Goal: Information Seeking & Learning: Learn about a topic

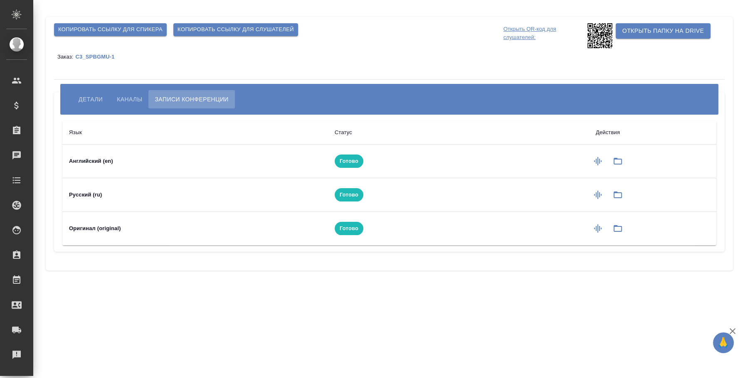
click at [98, 99] on span "Детали" at bounding box center [91, 99] width 24 height 10
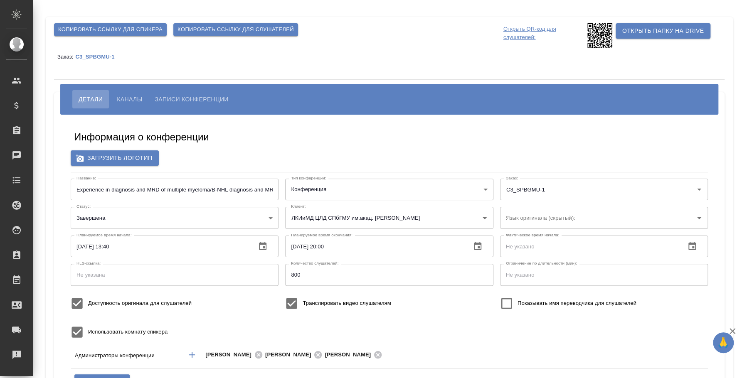
click at [261, 189] on input "Experience in diagnosis and MRD of multiple myeloma/В-NHL diagnosis and MRD - A…" at bounding box center [175, 190] width 208 height 22
drag, startPoint x: 230, startPoint y: 189, endPoint x: 280, endPoint y: 190, distance: 49.5
click at [280, 190] on div "Название: Experience in diagnosis and MRD of multiple myeloma/В-NHL diagnosis a…" at bounding box center [174, 190] width 215 height 28
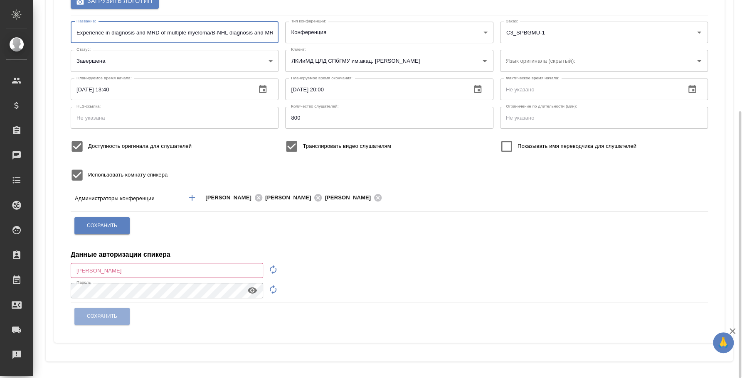
scroll to position [53, 0]
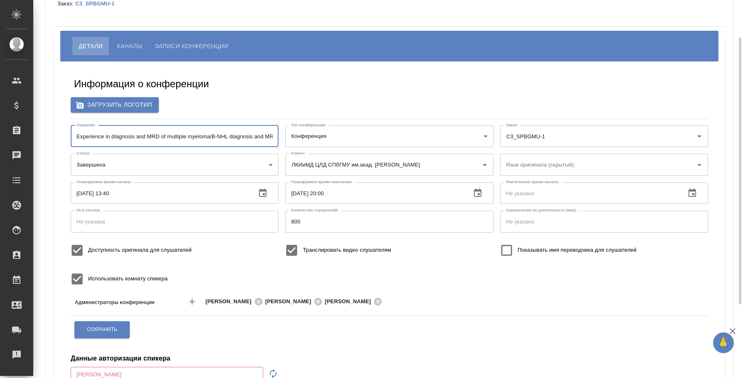
click at [194, 40] on button "Записи конференции" at bounding box center [191, 46] width 86 height 18
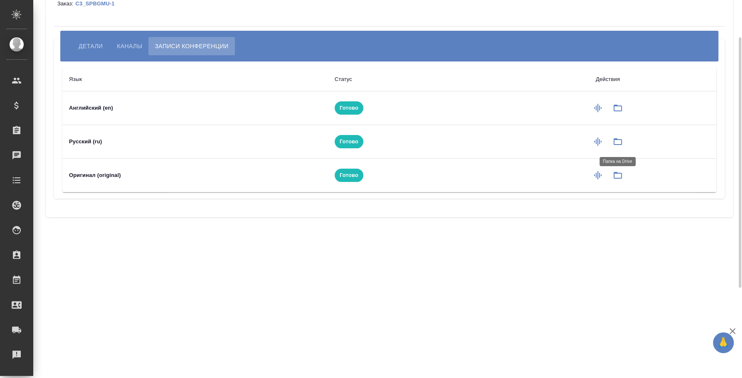
click at [613, 140] on icon "button" at bounding box center [618, 142] width 10 height 10
click at [622, 115] on button "button" at bounding box center [618, 108] width 20 height 20
click at [97, 40] on button "Детали" at bounding box center [90, 46] width 37 height 18
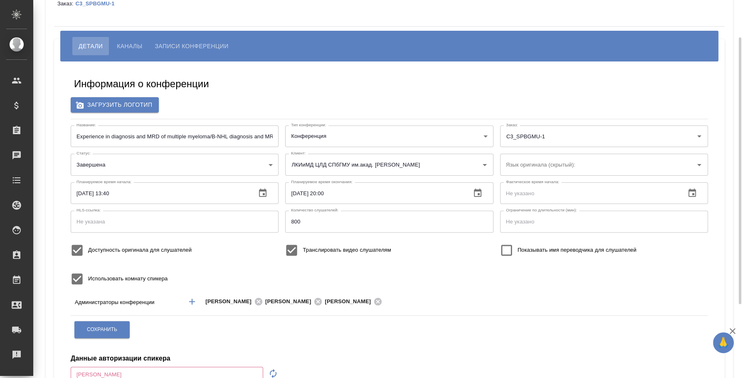
click at [254, 134] on input "Experience in diagnosis and MRD of multiple myeloma/В-NHL diagnosis and MRD - […" at bounding box center [175, 137] width 208 height 22
drag, startPoint x: 230, startPoint y: 135, endPoint x: 297, endPoint y: 134, distance: 67.8
click at [297, 134] on div "Название: Experience in diagnosis and MRD of multiple myeloma/В-NHL diagnosis a…" at bounding box center [389, 207] width 644 height 171
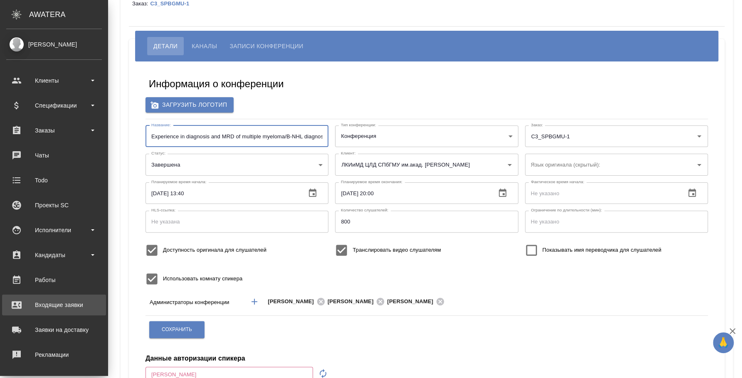
scroll to position [76, 0]
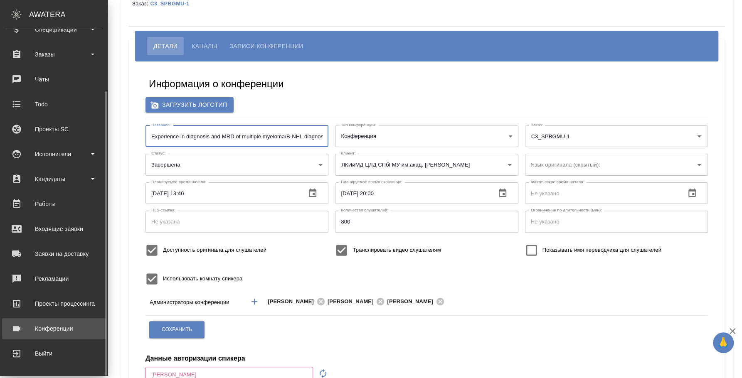
click at [39, 332] on div "Конференции" at bounding box center [54, 329] width 96 height 12
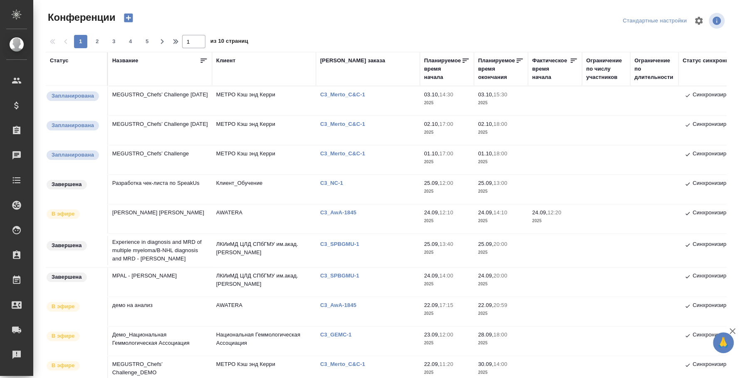
click at [164, 277] on td "MPAL - Marie Christine Bene" at bounding box center [160, 282] width 104 height 29
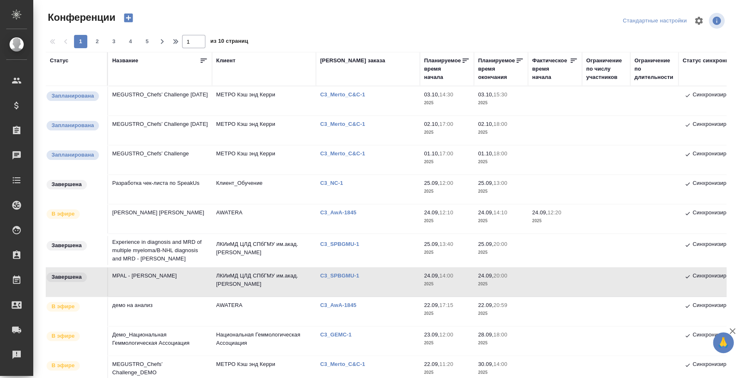
click at [164, 277] on td "MPAL - Marie Christine Bene" at bounding box center [160, 282] width 104 height 29
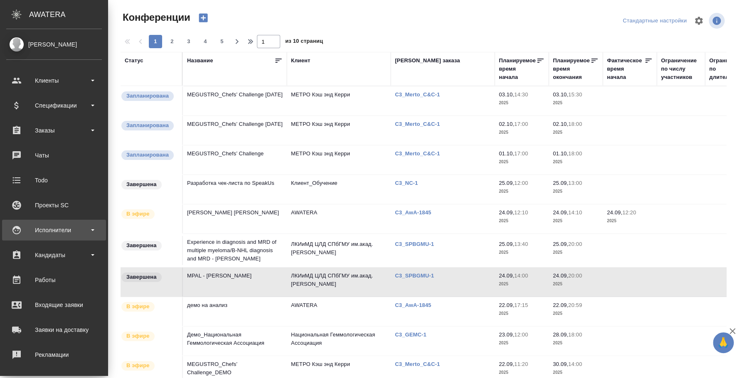
click at [48, 227] on div "Исполнители" at bounding box center [54, 230] width 96 height 12
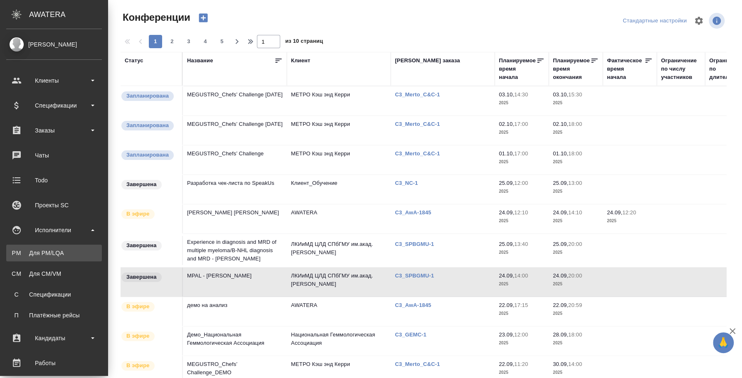
click at [47, 245] on link "PM Для PM/LQA" at bounding box center [54, 253] width 96 height 17
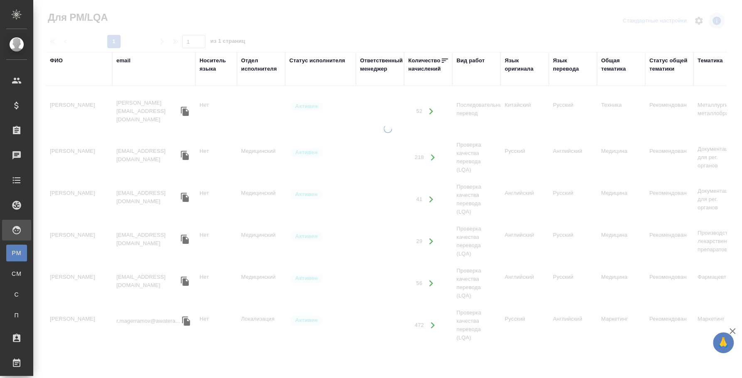
click at [59, 62] on div "ФИО" at bounding box center [56, 61] width 13 height 8
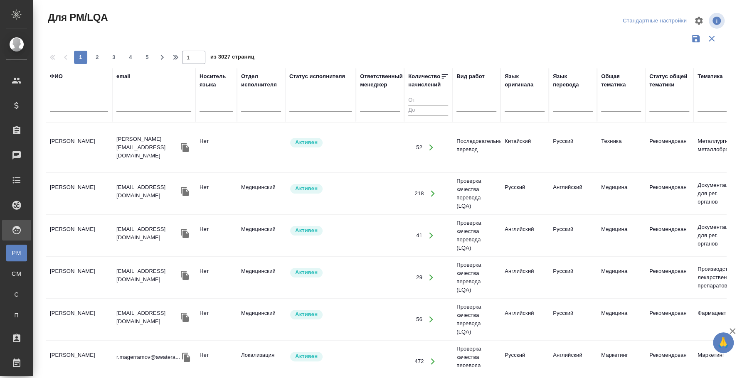
click at [64, 105] on input "text" at bounding box center [79, 106] width 58 height 10
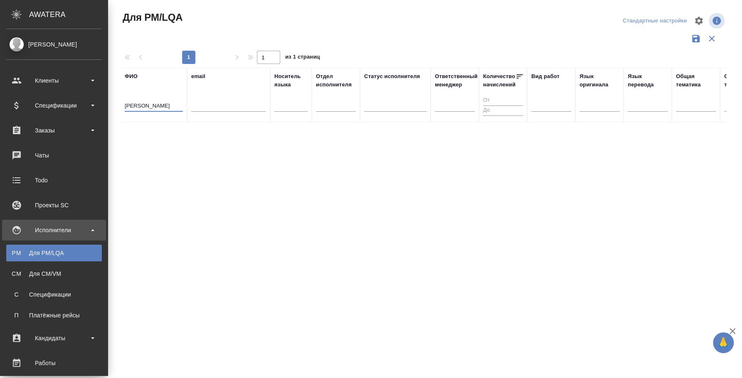
drag, startPoint x: 62, startPoint y: 105, endPoint x: 10, endPoint y: 94, distance: 53.2
click at [10, 94] on div ".cls-1 fill:#fff; AWATERA Fedotova Irina Клиенты Спецификации Заказы 0 Чаты Tod…" at bounding box center [371, 189] width 742 height 378
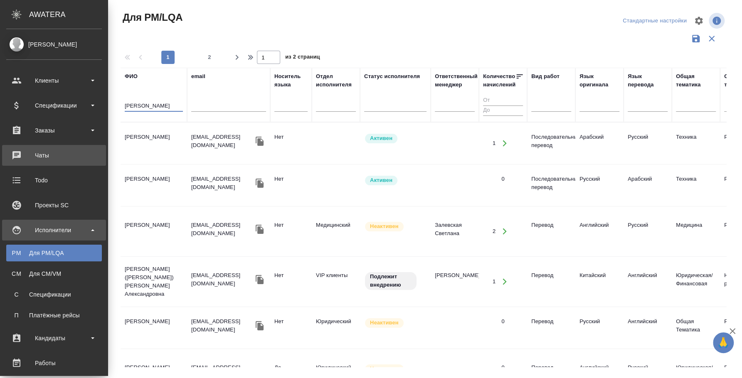
type input "данилов булат"
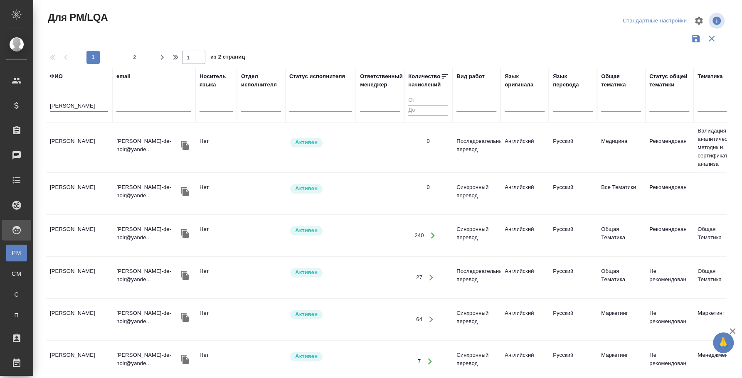
click at [84, 145] on td "Данилов Булат Александрович" at bounding box center [79, 147] width 67 height 29
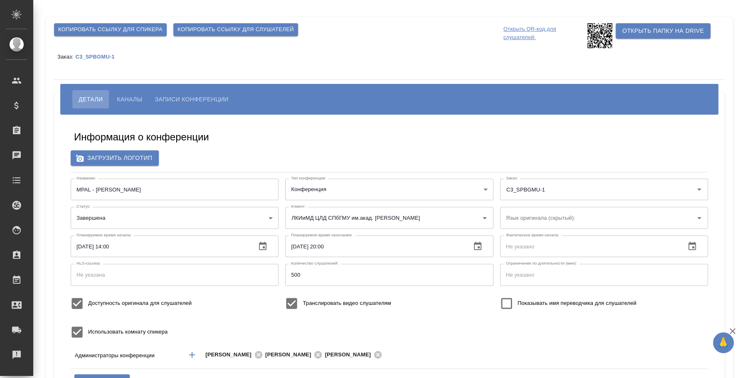
type input "400"
click at [127, 97] on span "Каналы" at bounding box center [129, 99] width 25 height 10
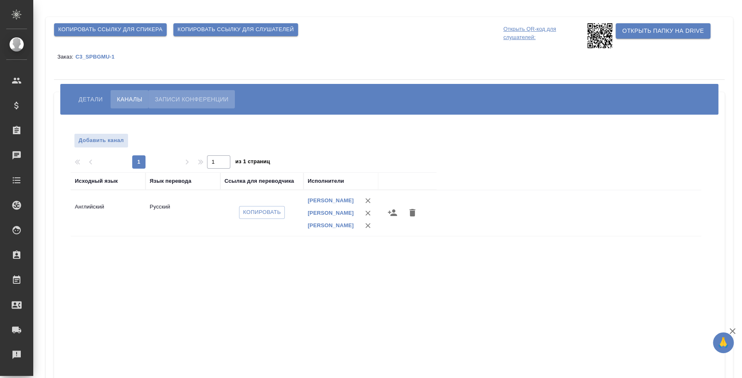
click at [212, 105] on button "Записи конференции" at bounding box center [191, 99] width 86 height 18
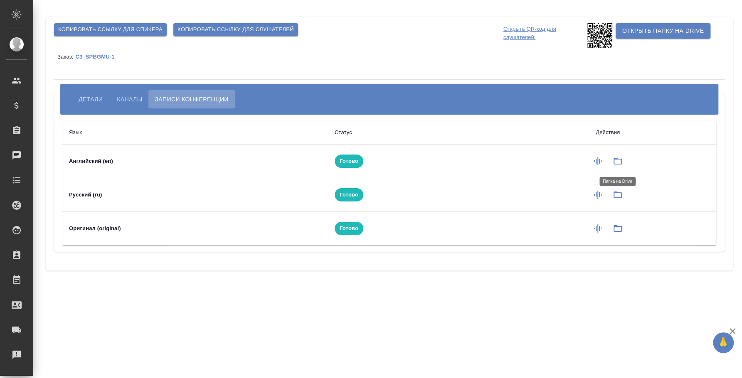
click at [619, 166] on button "button" at bounding box center [618, 161] width 20 height 20
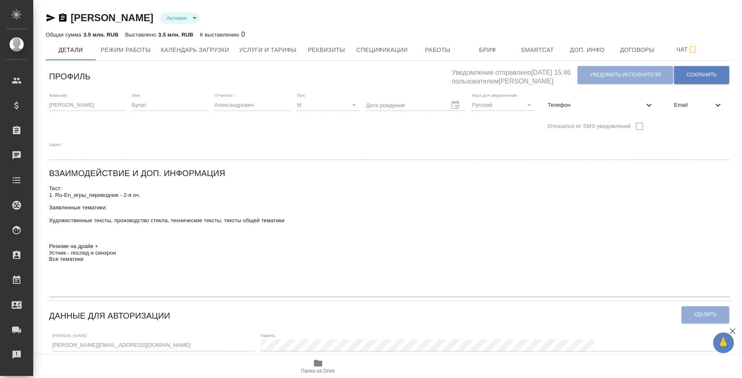
click at [50, 18] on icon "button" at bounding box center [51, 17] width 9 height 7
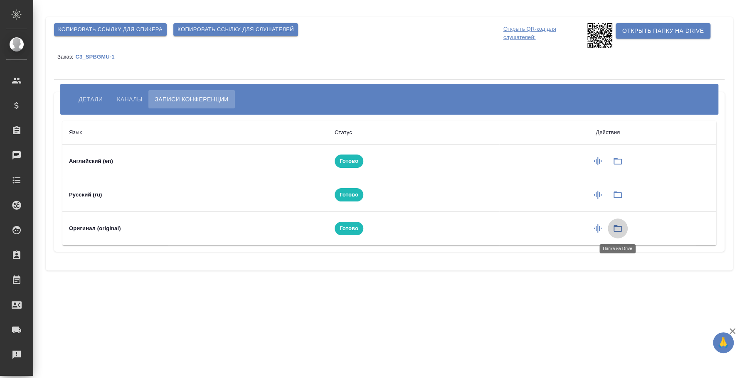
click at [624, 225] on button "button" at bounding box center [618, 229] width 20 height 20
click at [70, 112] on div "Детали Каналы Записи конференции" at bounding box center [389, 99] width 658 height 31
click at [79, 102] on span "Детали" at bounding box center [91, 99] width 24 height 10
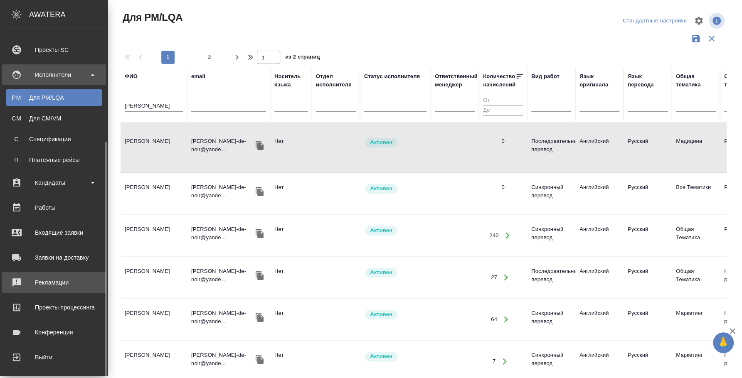
scroll to position [159, 0]
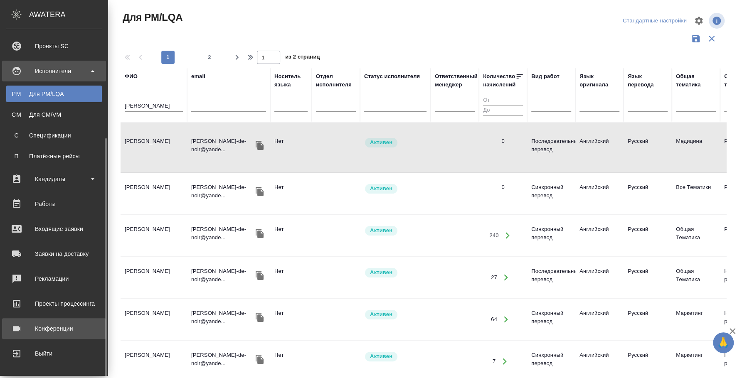
click at [64, 323] on div "Конференции" at bounding box center [54, 329] width 96 height 12
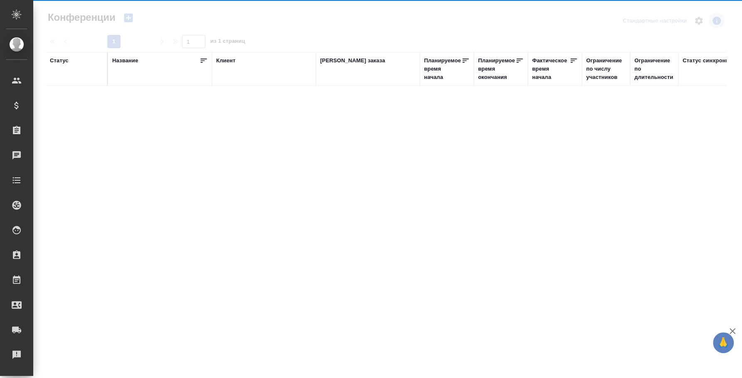
type input "[PERSON_NAME]"
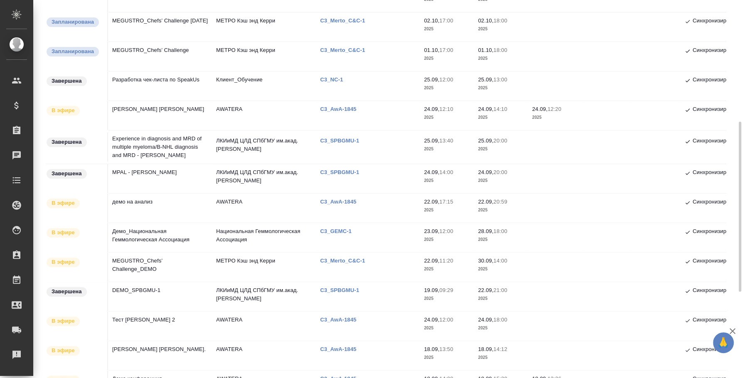
scroll to position [156, 0]
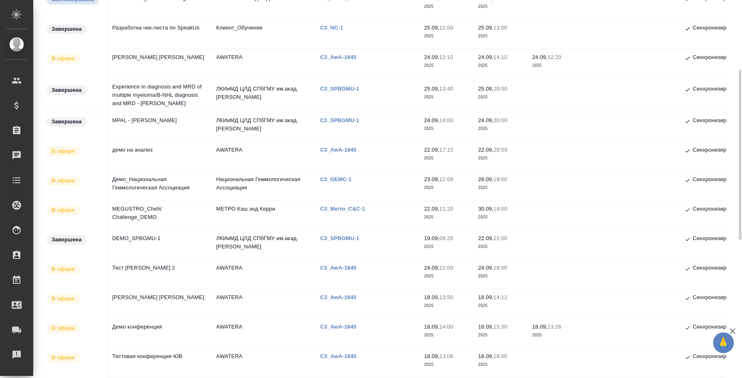
click at [129, 98] on td "Experience in diagnosis and MRD of multiple myeloma/В-NHL diagnosis and MRD - […" at bounding box center [160, 95] width 104 height 33
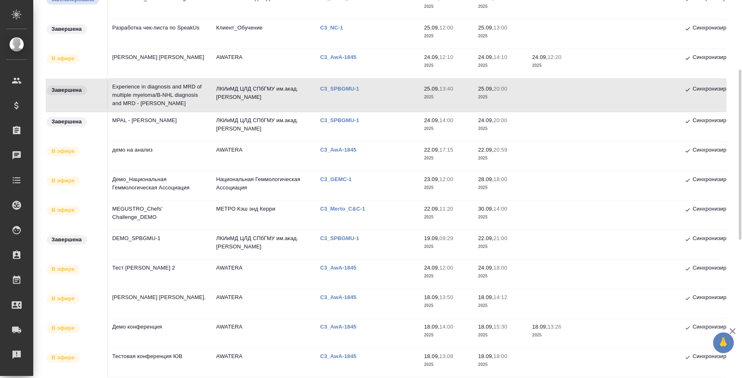
click at [149, 99] on td "Experience in diagnosis and MRD of multiple myeloma/В-NHL diagnosis and MRD - […" at bounding box center [160, 95] width 104 height 33
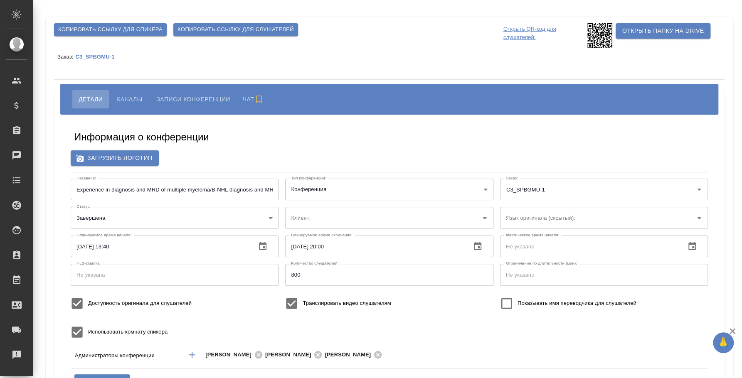
type input "ЛКИиМД ЦЛД СПбГМУ им.акад. [PERSON_NAME]"
